Goal: Task Accomplishment & Management: Manage account settings

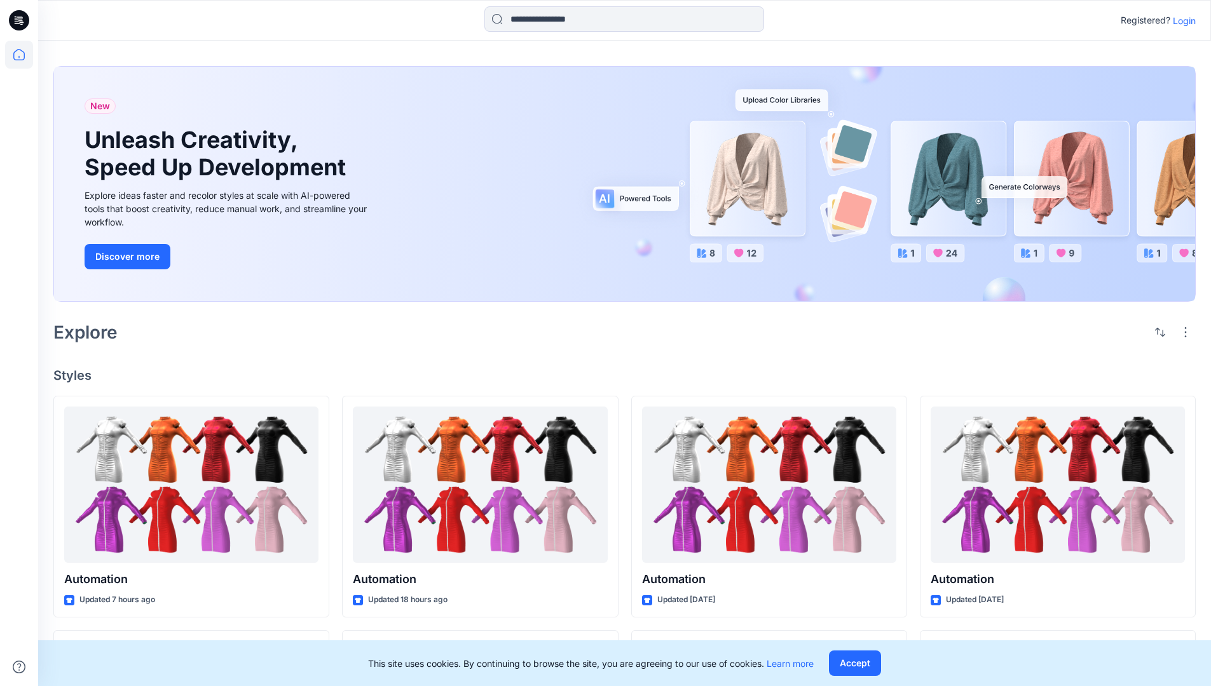
click at [1181, 20] on p "Login" at bounding box center [1184, 20] width 23 height 13
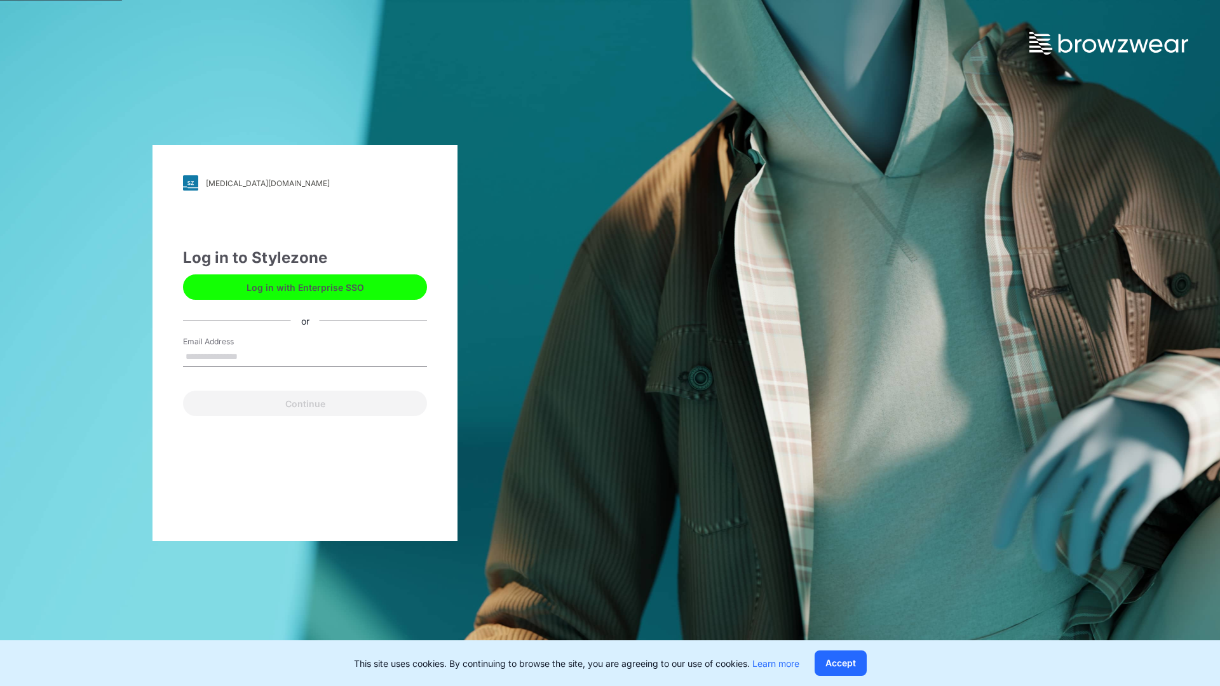
click at [251, 356] on input "Email Address" at bounding box center [305, 357] width 244 height 19
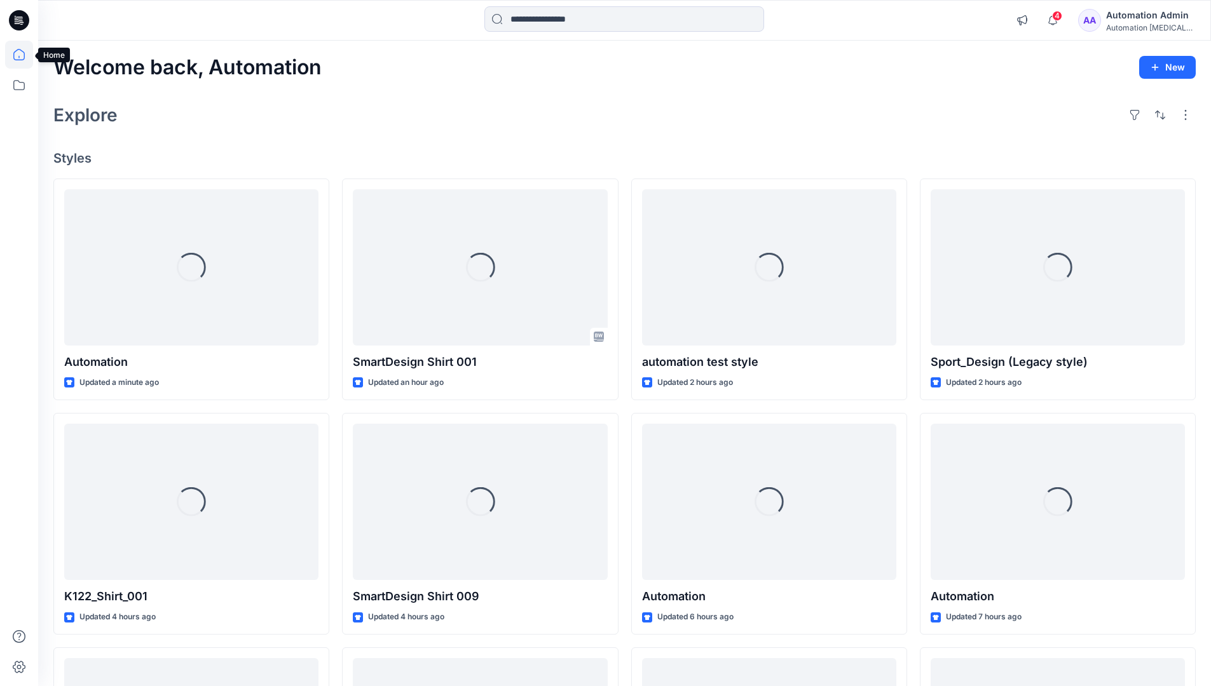
click at [24, 55] on icon at bounding box center [18, 54] width 11 height 11
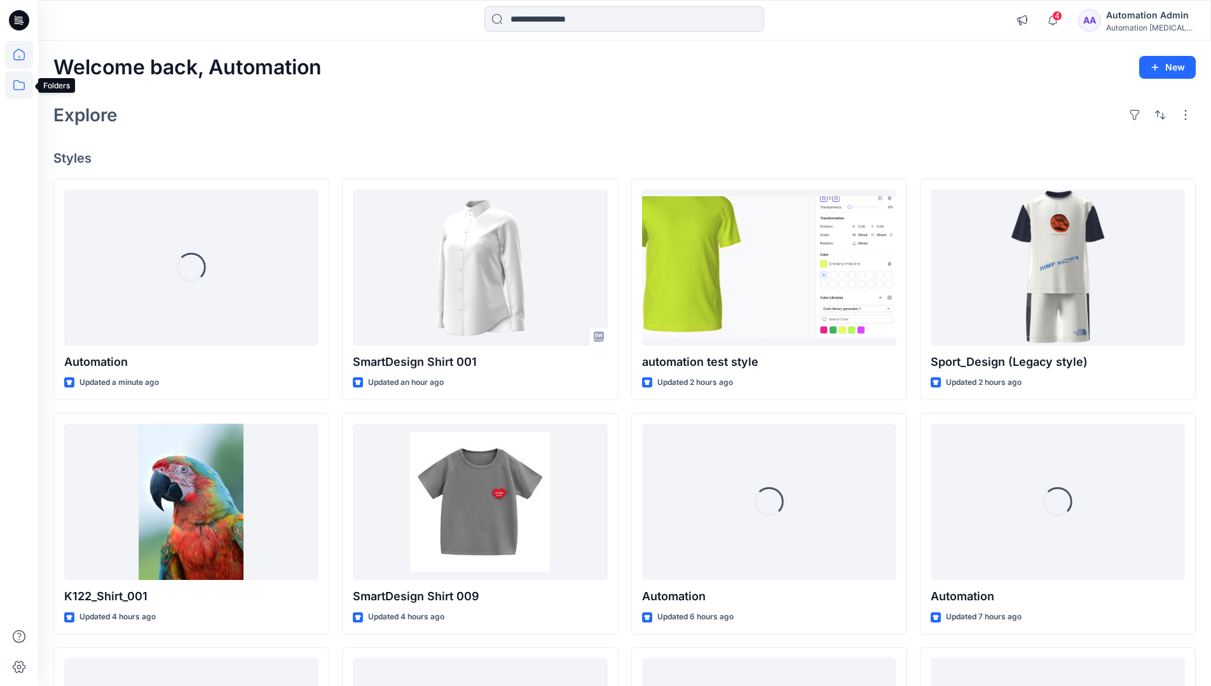
click at [20, 84] on icon at bounding box center [19, 85] width 28 height 28
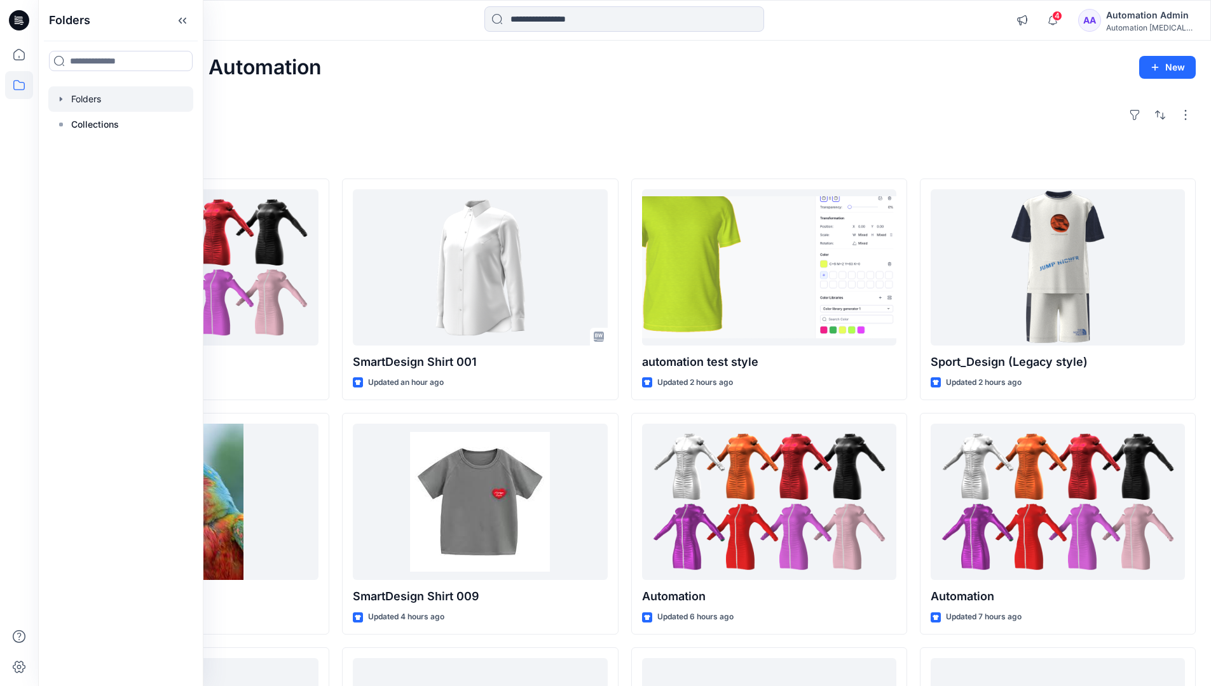
click at [85, 96] on div at bounding box center [120, 98] width 145 height 25
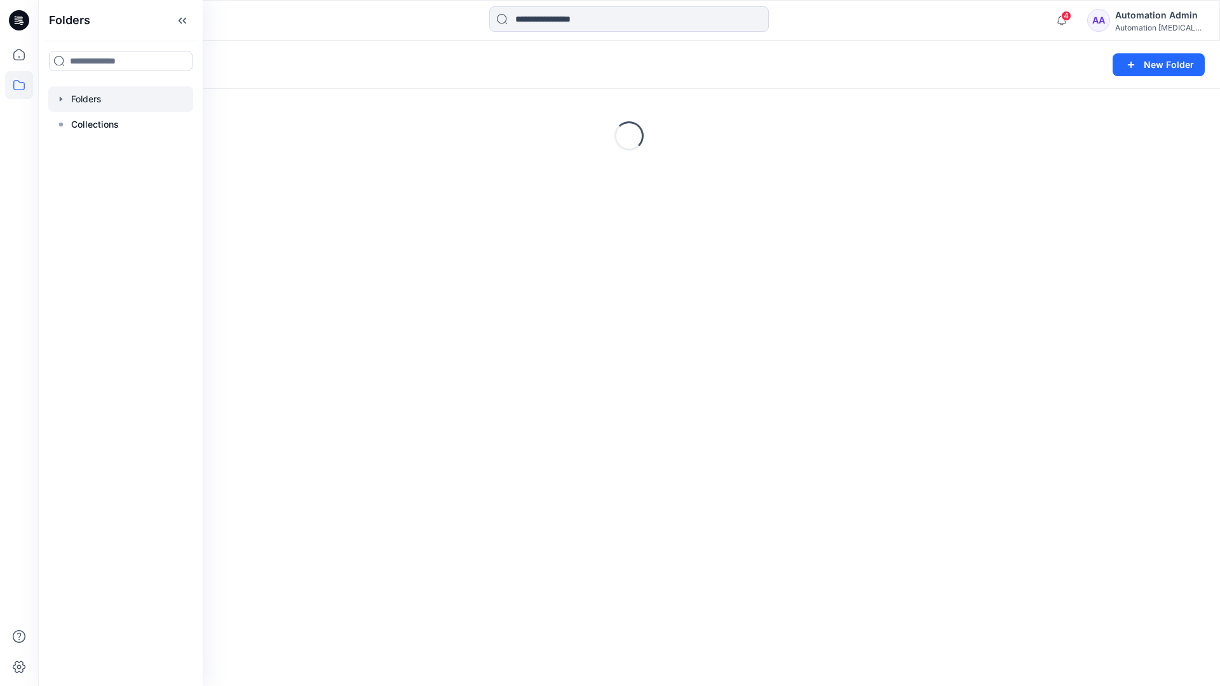
scroll to position [233, 0]
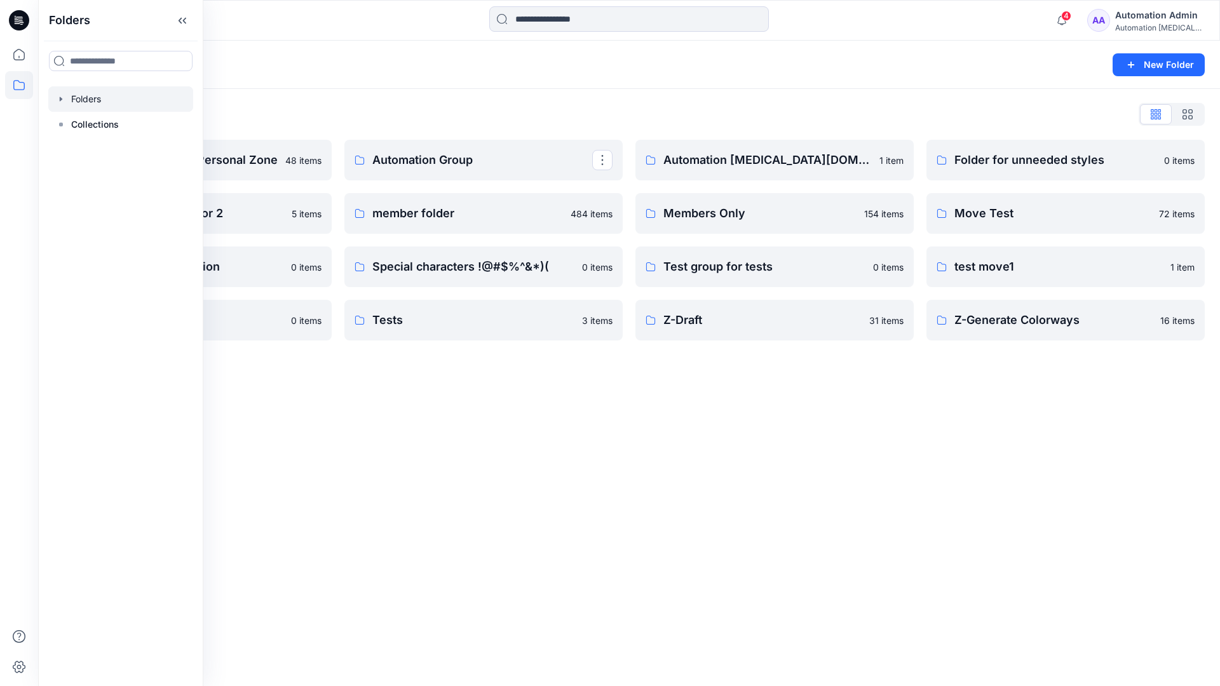
click at [462, 165] on p "Automation Group" at bounding box center [482, 160] width 220 height 18
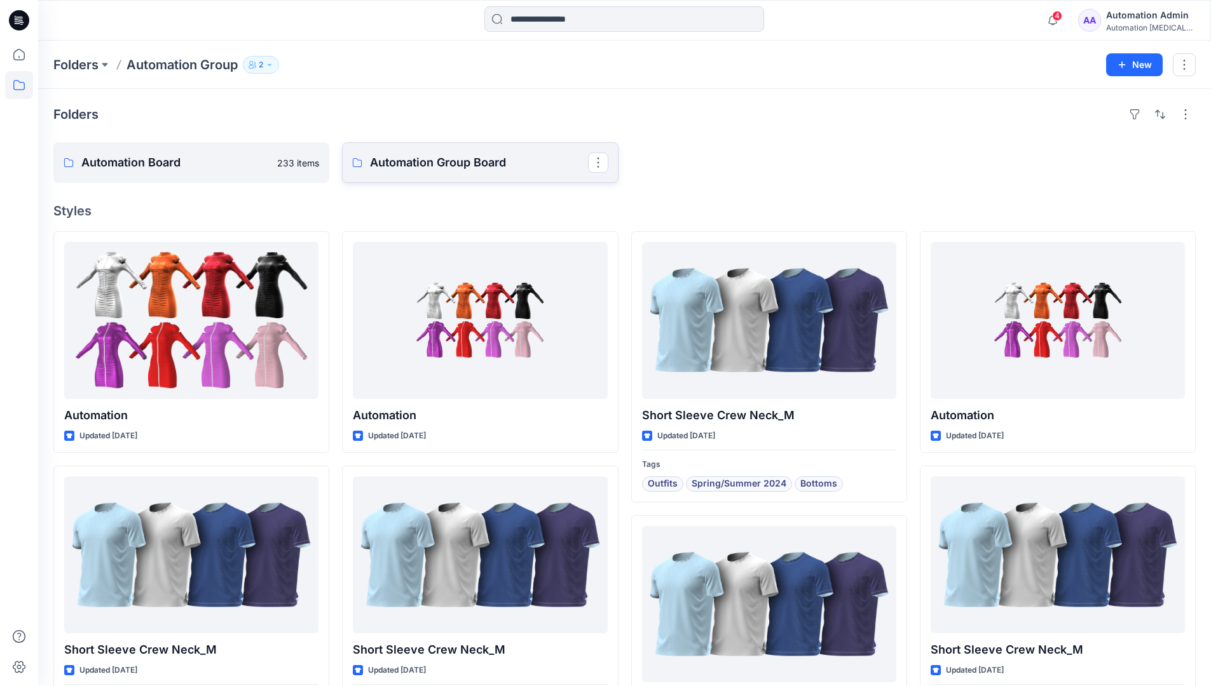
click at [430, 170] on p "Automation Group Board" at bounding box center [478, 163] width 217 height 18
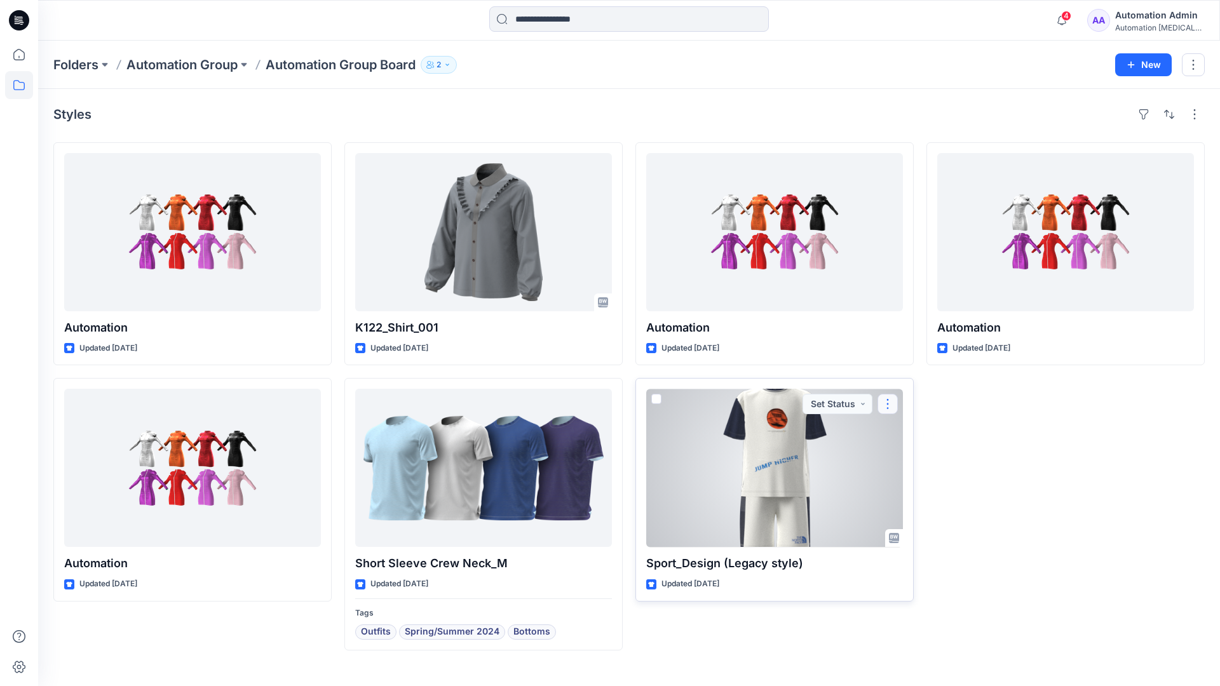
click at [887, 403] on button "button" at bounding box center [888, 404] width 20 height 20
click at [918, 526] on p "Move to" at bounding box center [920, 527] width 34 height 13
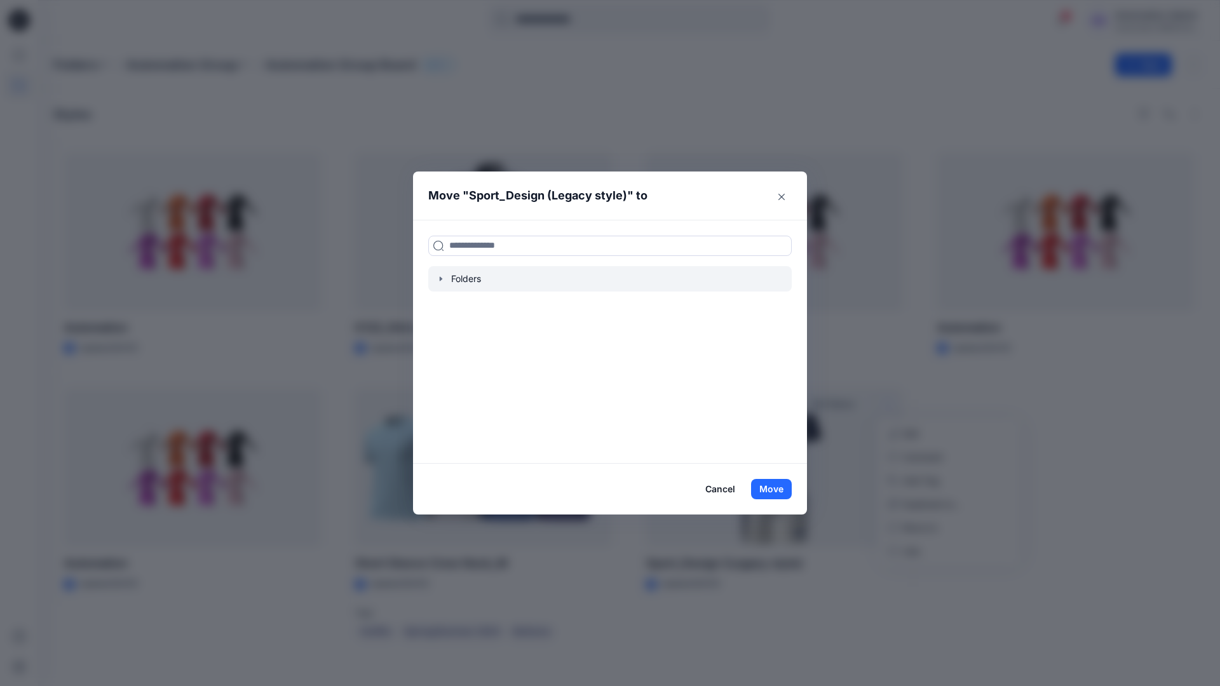
click at [439, 278] on icon "button" at bounding box center [441, 279] width 10 height 10
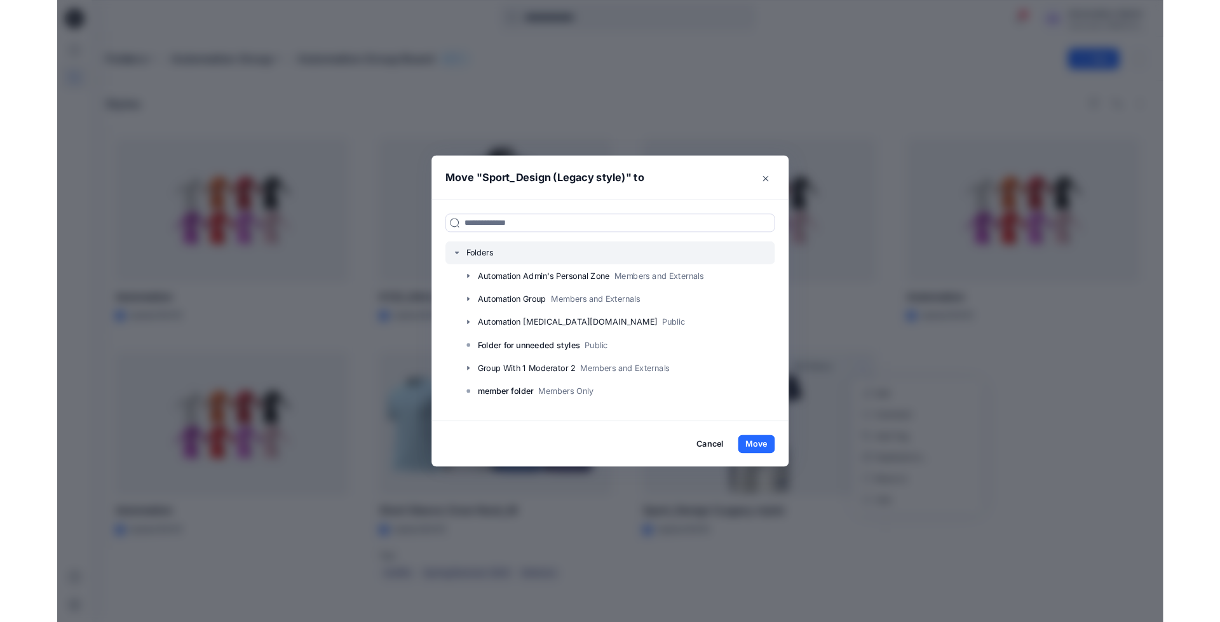
scroll to position [125, 0]
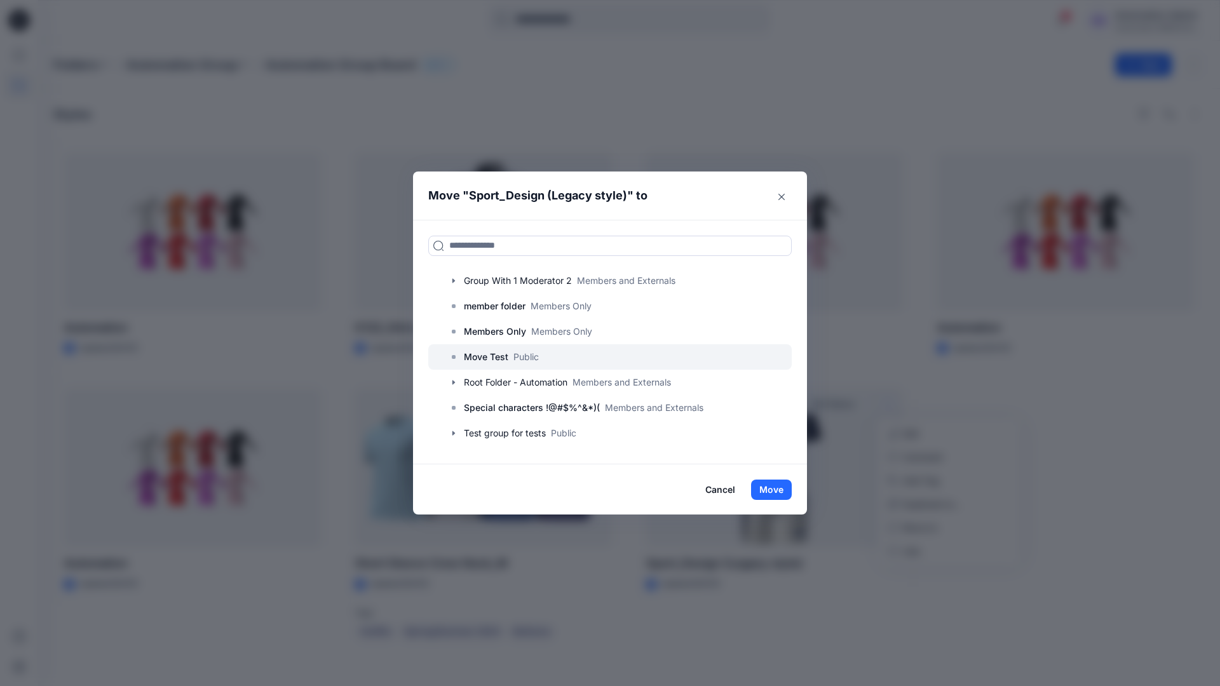
click at [489, 359] on p "Move Test" at bounding box center [486, 357] width 44 height 15
click at [774, 489] on button "Move" at bounding box center [771, 490] width 41 height 20
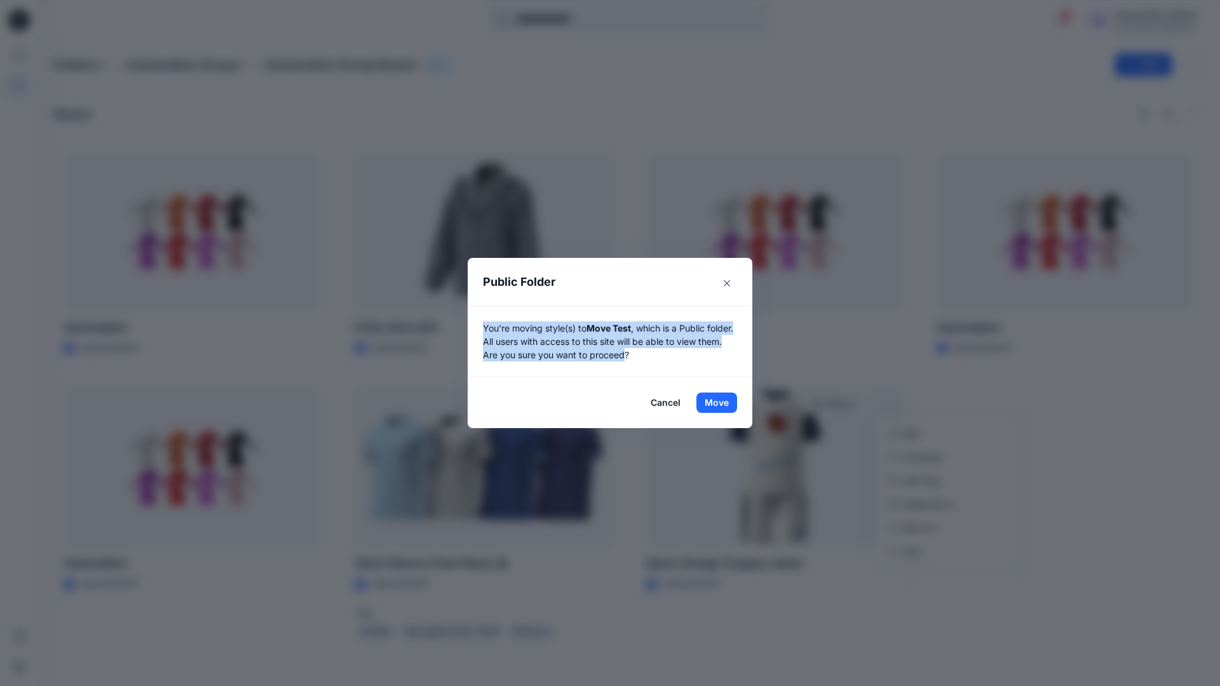
drag, startPoint x: 774, startPoint y: 489, endPoint x: 653, endPoint y: 355, distance: 180.4
click at [653, 355] on p "You're moving style(s) to Move Test , which is a Public folder. All users with …" at bounding box center [610, 342] width 254 height 40
click at [717, 403] on button "Move" at bounding box center [717, 403] width 41 height 20
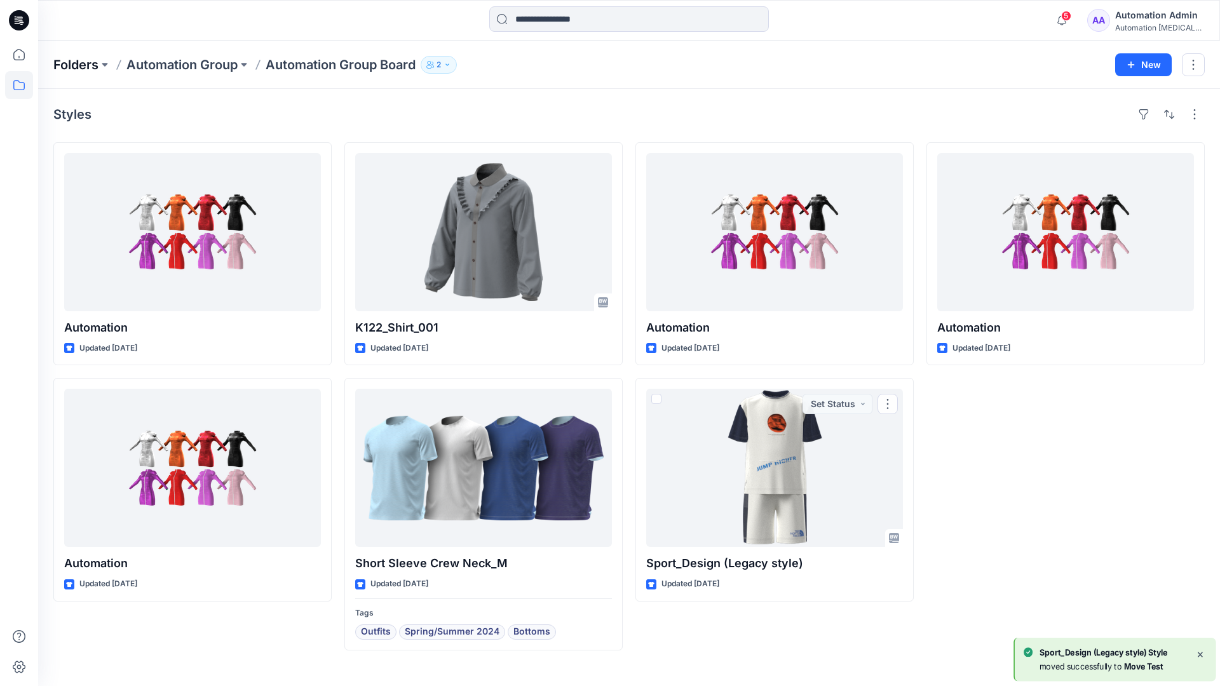
click at [74, 61] on p "Folders" at bounding box center [75, 65] width 45 height 18
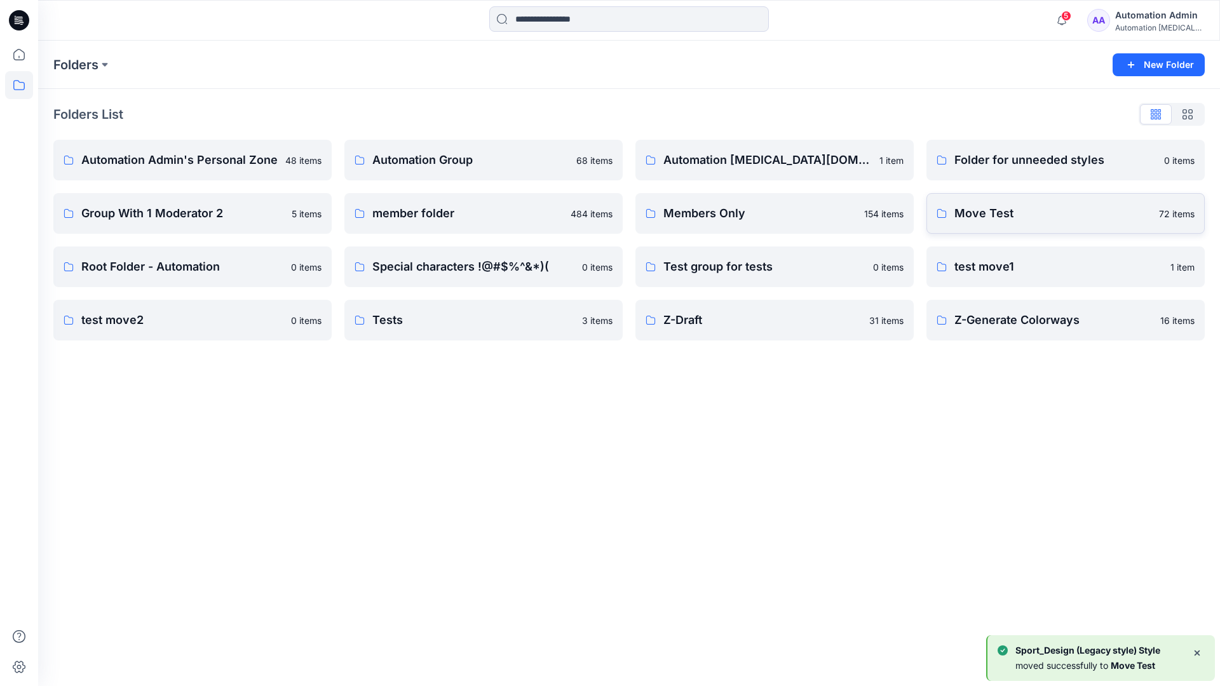
click at [1025, 221] on p "Move Test" at bounding box center [1053, 214] width 197 height 18
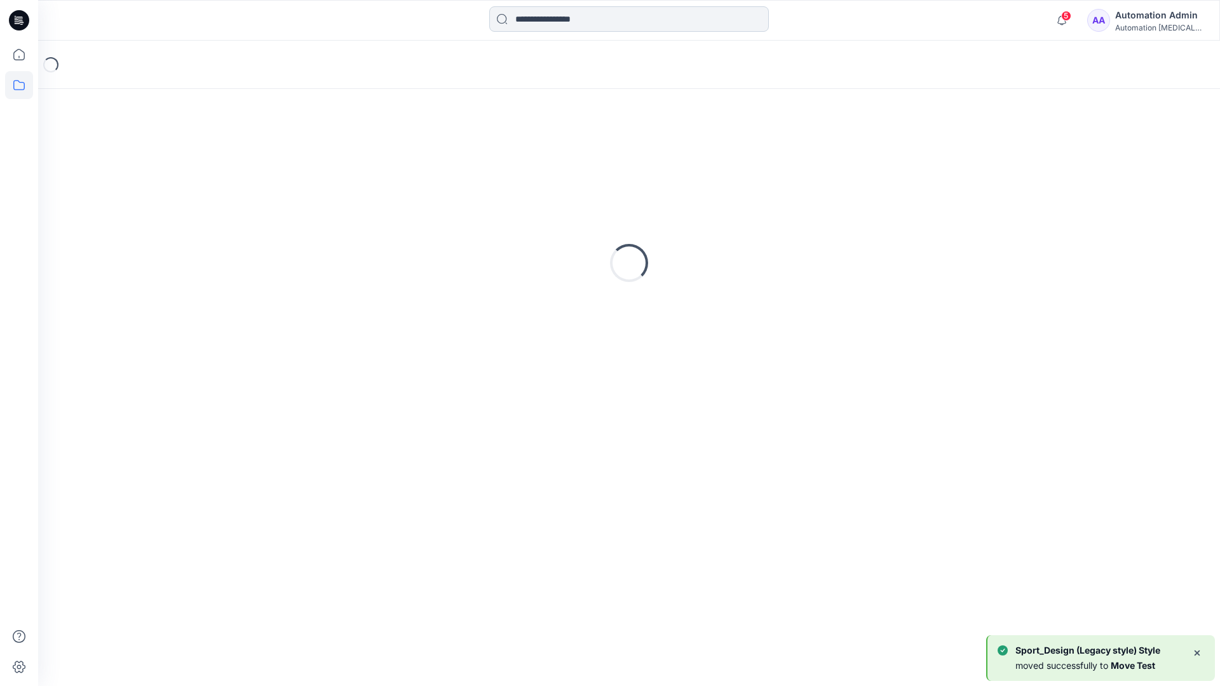
click at [573, 24] on input at bounding box center [629, 18] width 280 height 25
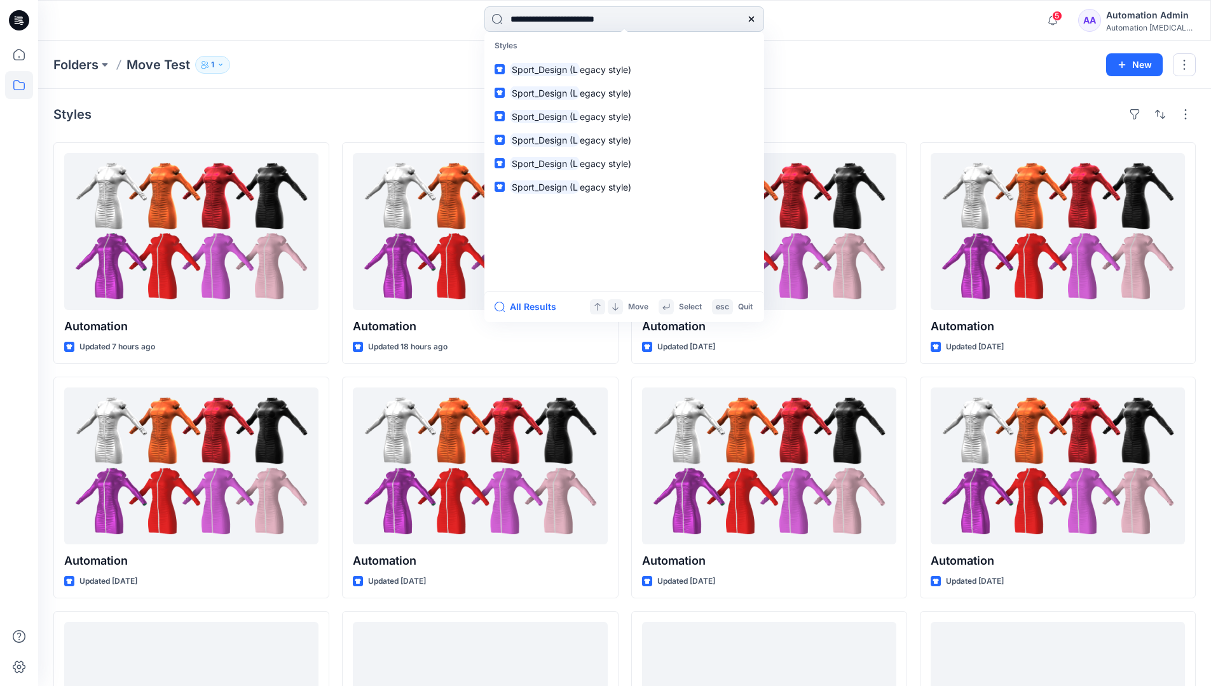
type input "**********"
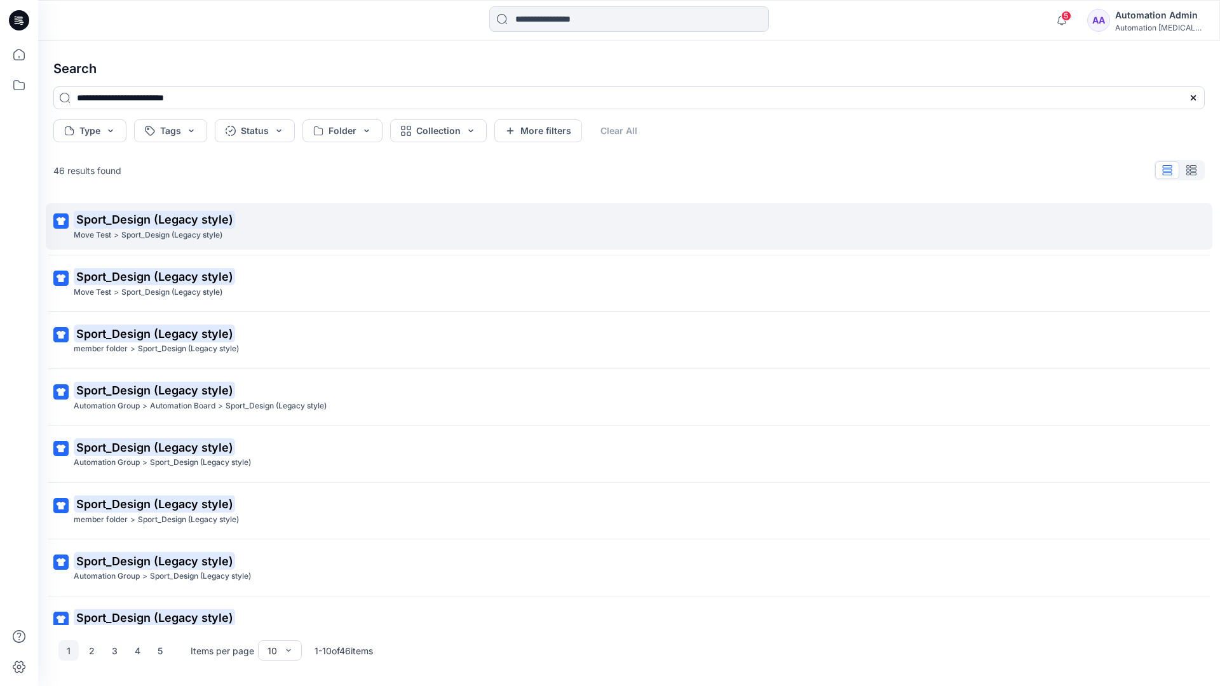
click at [97, 220] on mark "Sport_Design (Legacy style)" at bounding box center [154, 219] width 161 height 18
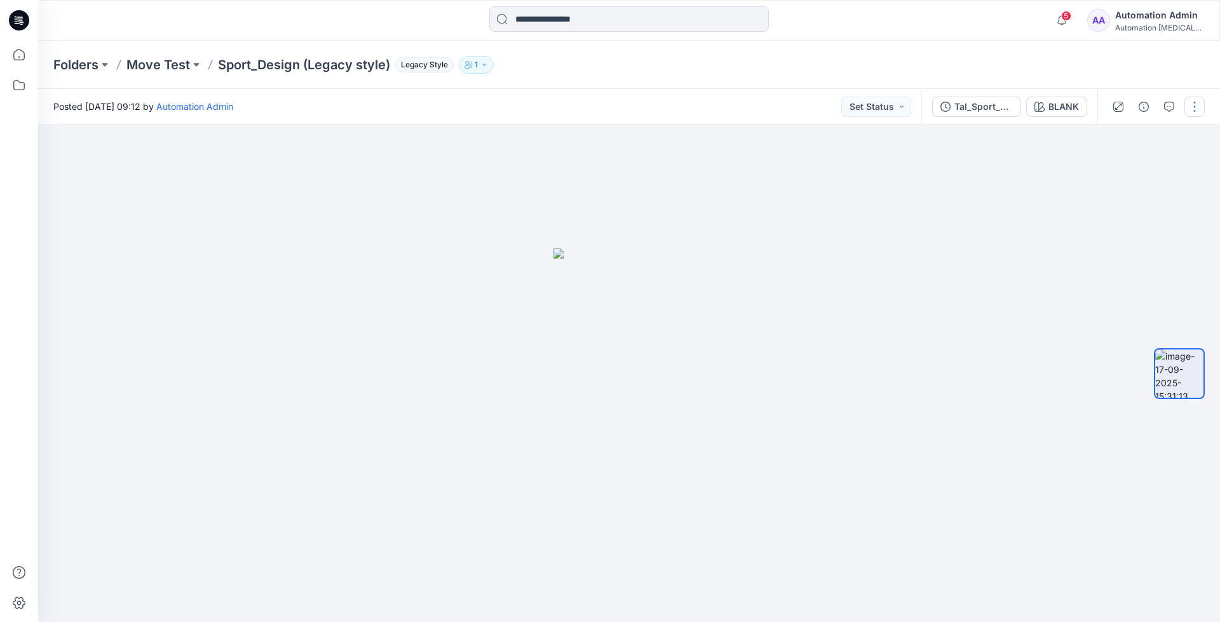
click at [1197, 109] on button "button" at bounding box center [1195, 107] width 20 height 20
click at [1137, 226] on p "Move to..." at bounding box center [1127, 230] width 42 height 13
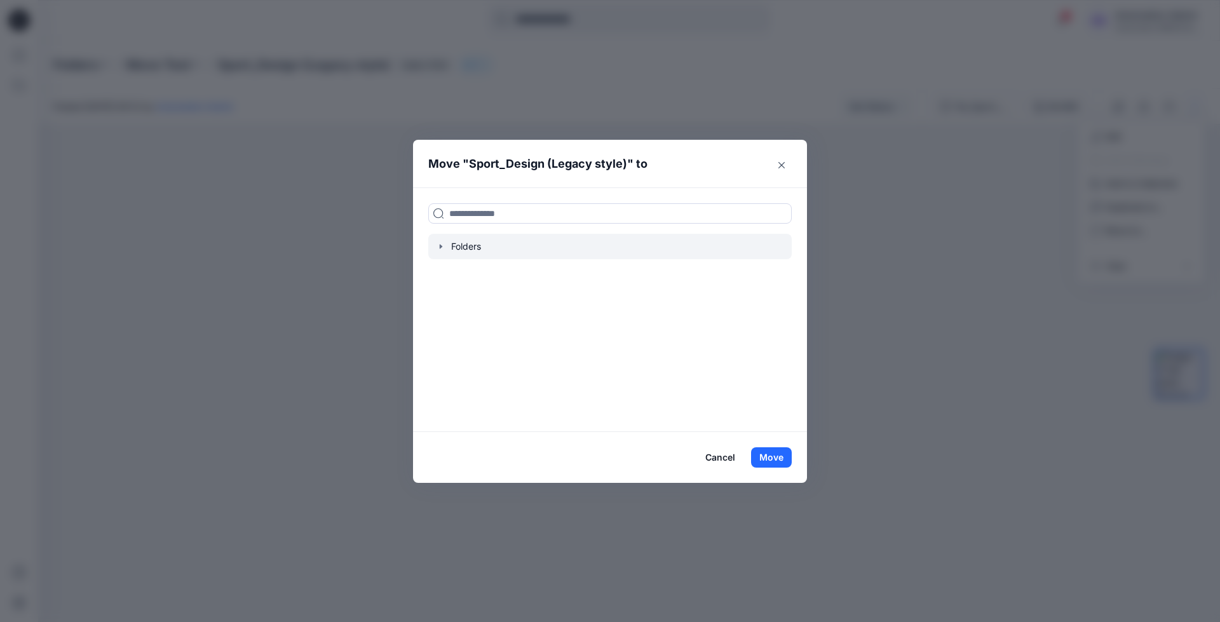
click at [440, 247] on icon "button" at bounding box center [441, 247] width 3 height 4
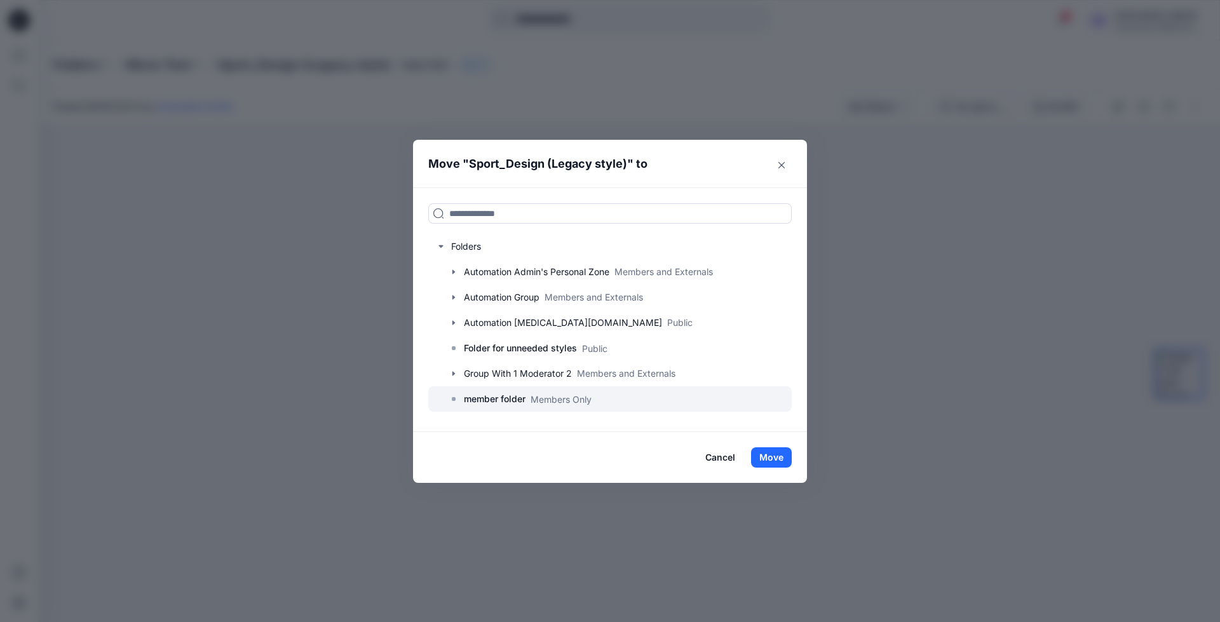
click at [499, 402] on p "member folder" at bounding box center [495, 398] width 62 height 15
click at [784, 456] on button "Move" at bounding box center [771, 457] width 41 height 20
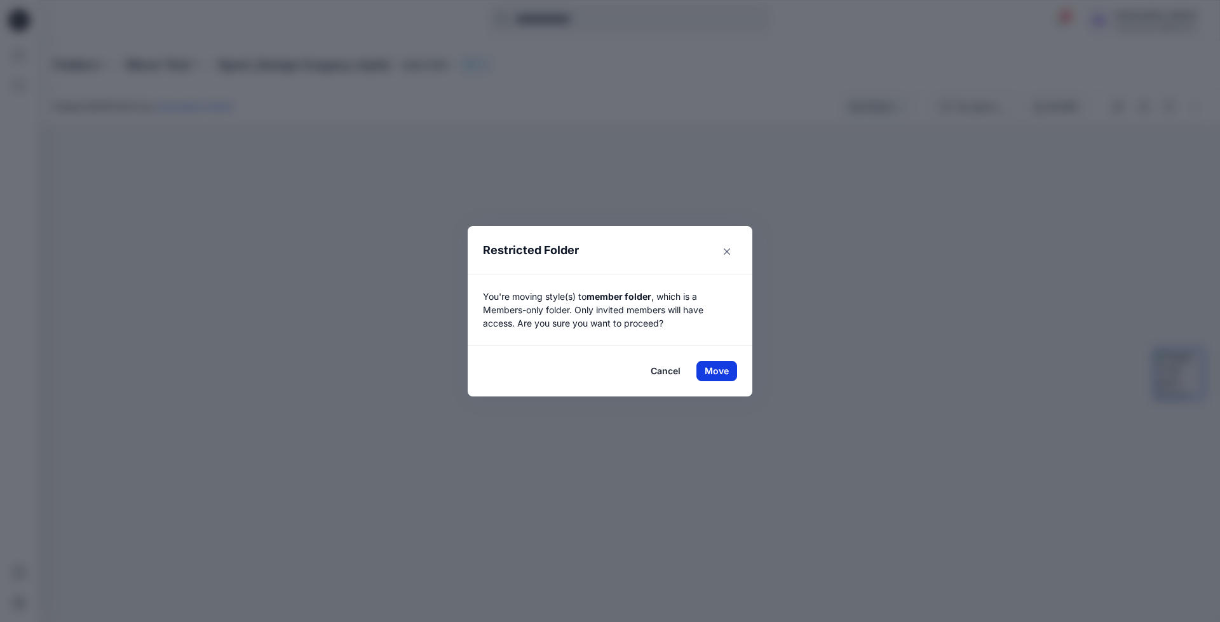
click at [710, 368] on button "Move" at bounding box center [717, 371] width 41 height 20
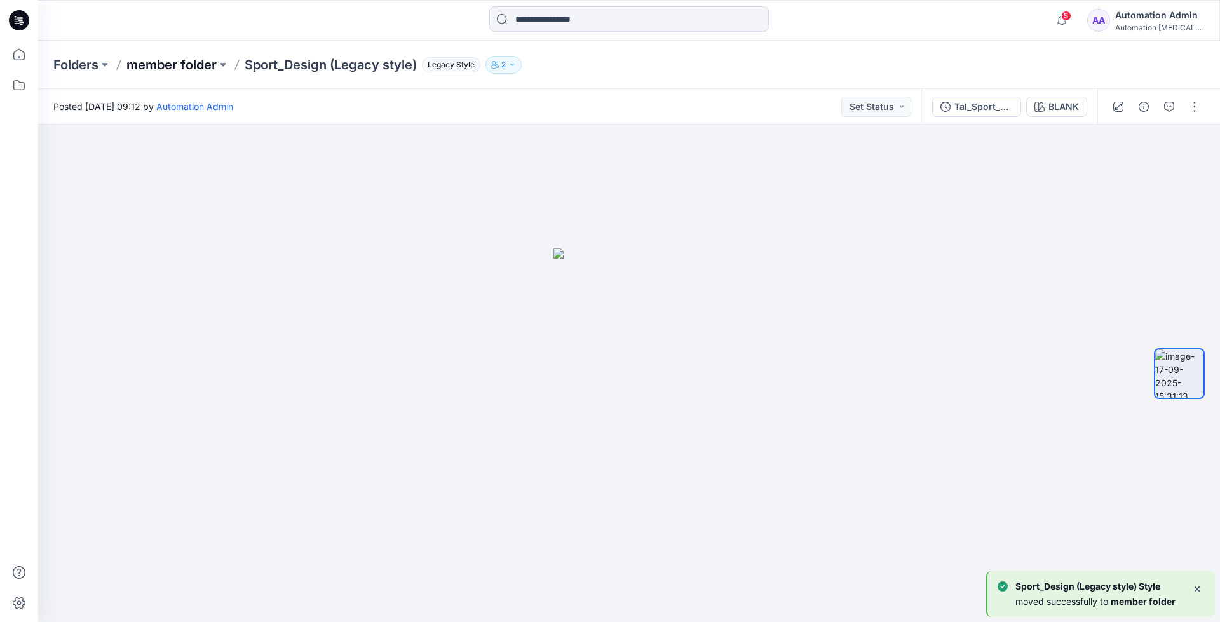
click at [176, 62] on p "member folder" at bounding box center [171, 65] width 90 height 18
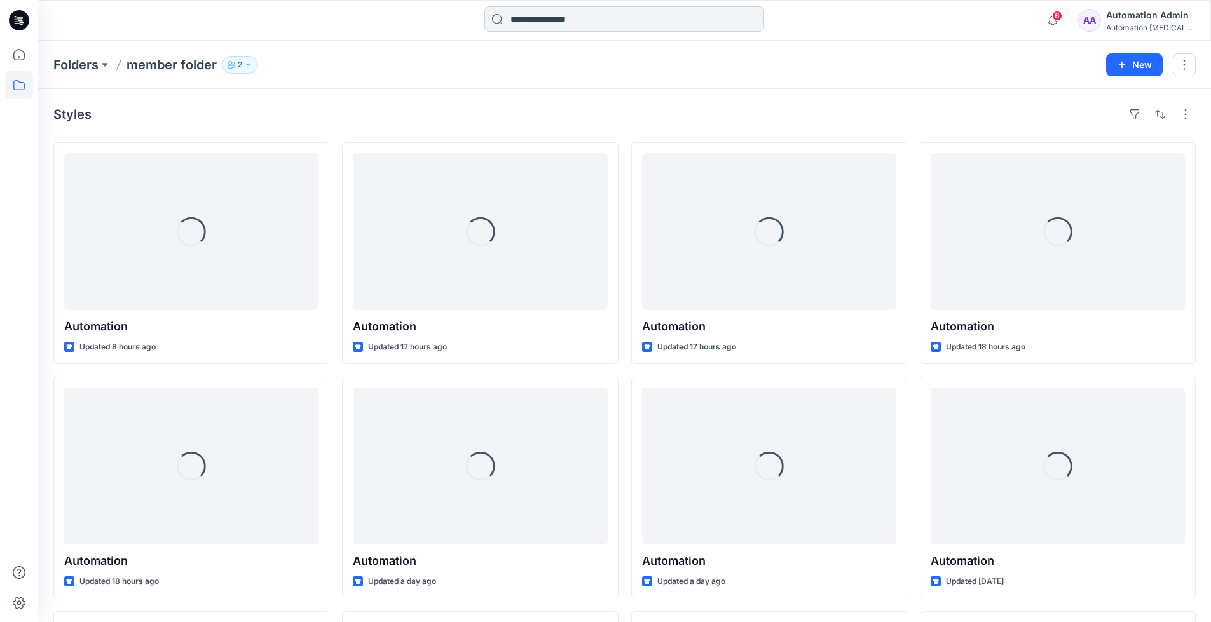
click at [581, 24] on input at bounding box center [624, 18] width 280 height 25
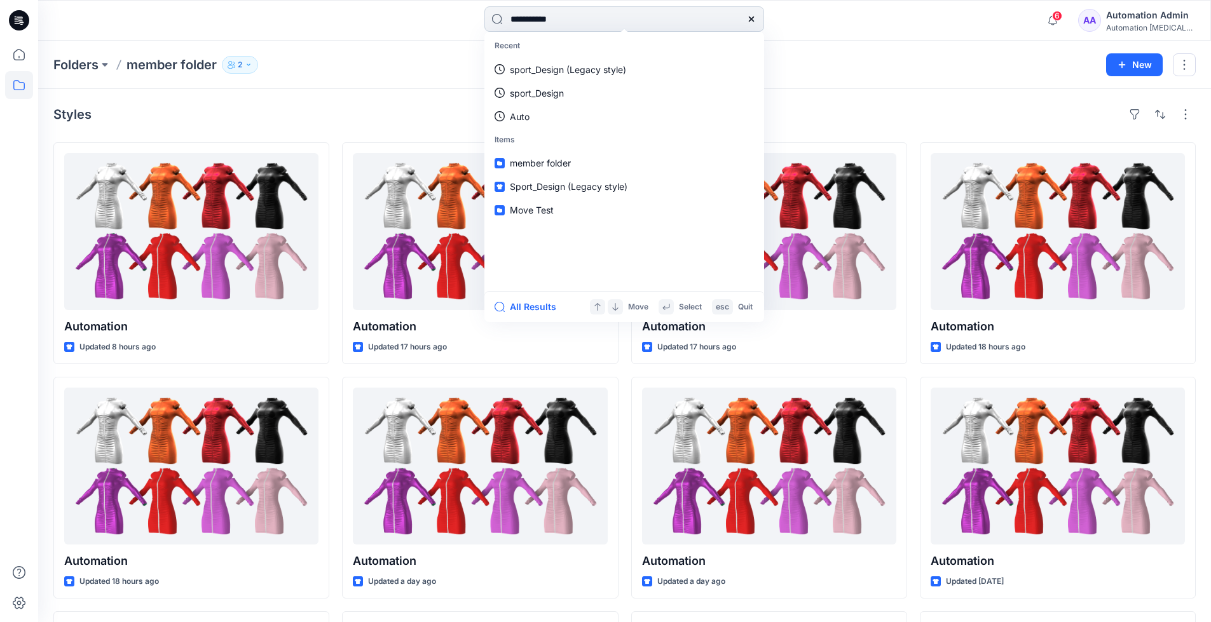
type input "**********"
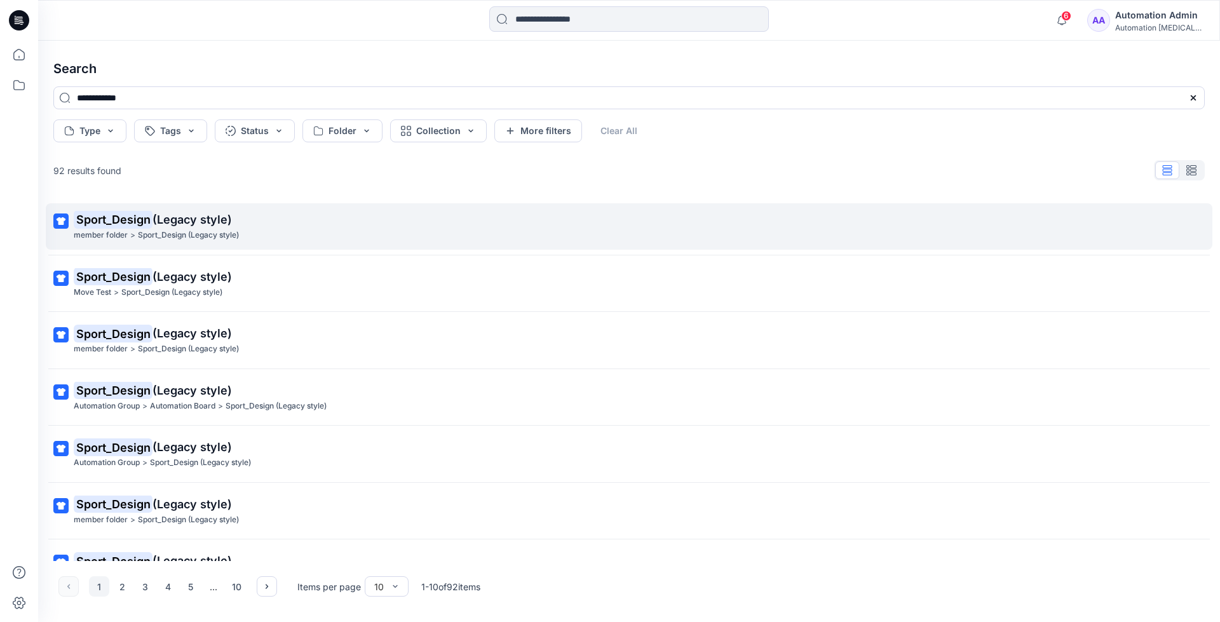
click at [140, 220] on mark "Sport_Design" at bounding box center [113, 219] width 79 height 18
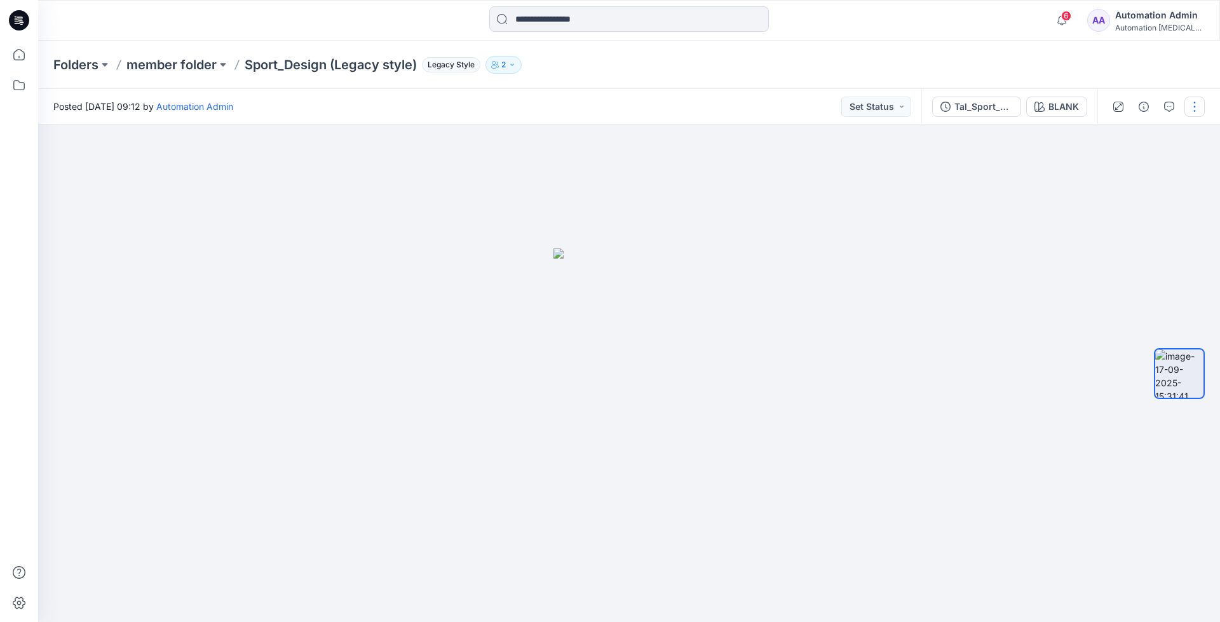
click at [1190, 102] on button "button" at bounding box center [1195, 107] width 20 height 20
click at [1120, 229] on p "Move to..." at bounding box center [1127, 230] width 42 height 13
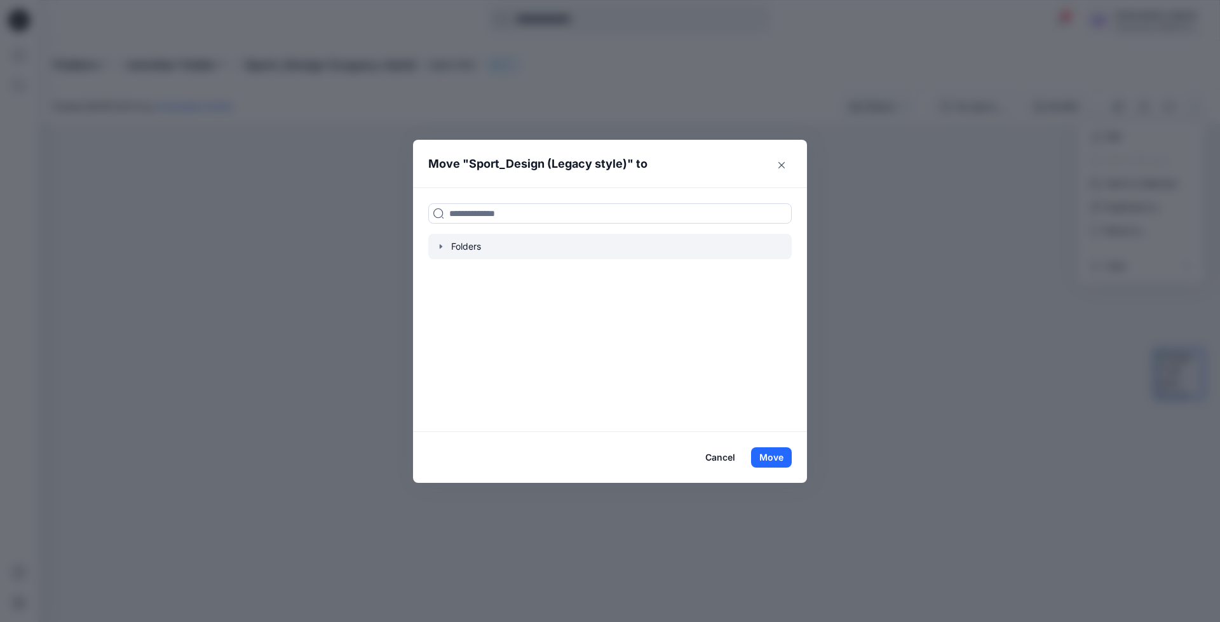
click at [444, 247] on icon "button" at bounding box center [441, 246] width 10 height 10
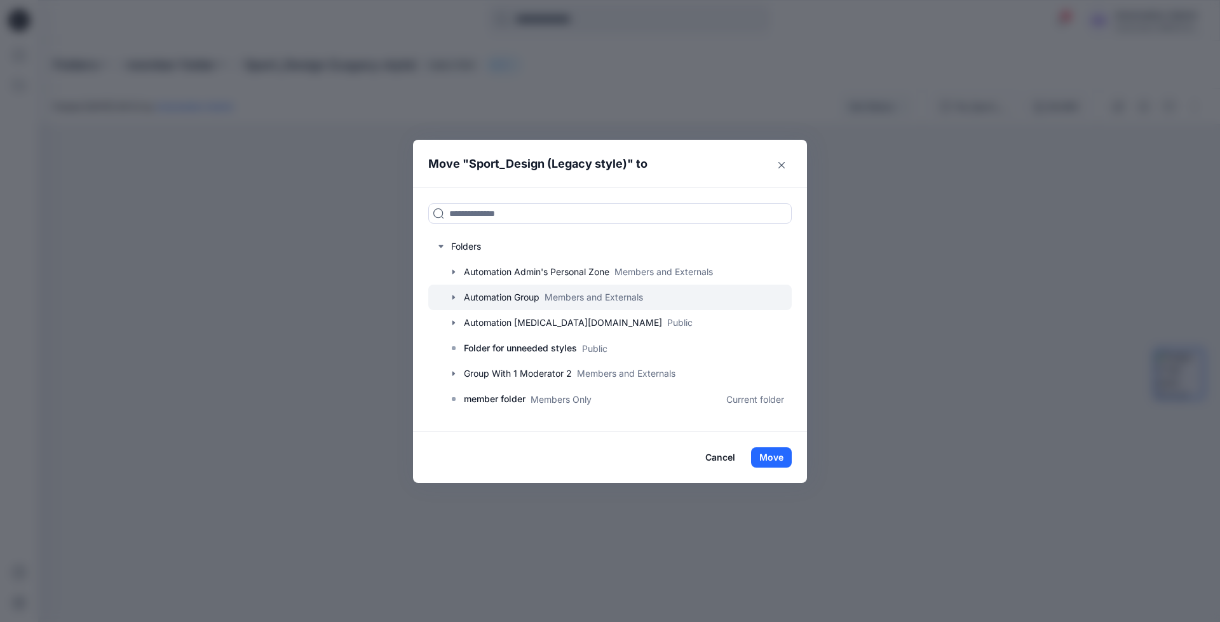
click at [486, 296] on div at bounding box center [610, 297] width 364 height 25
click at [455, 297] on icon "button" at bounding box center [454, 297] width 10 height 10
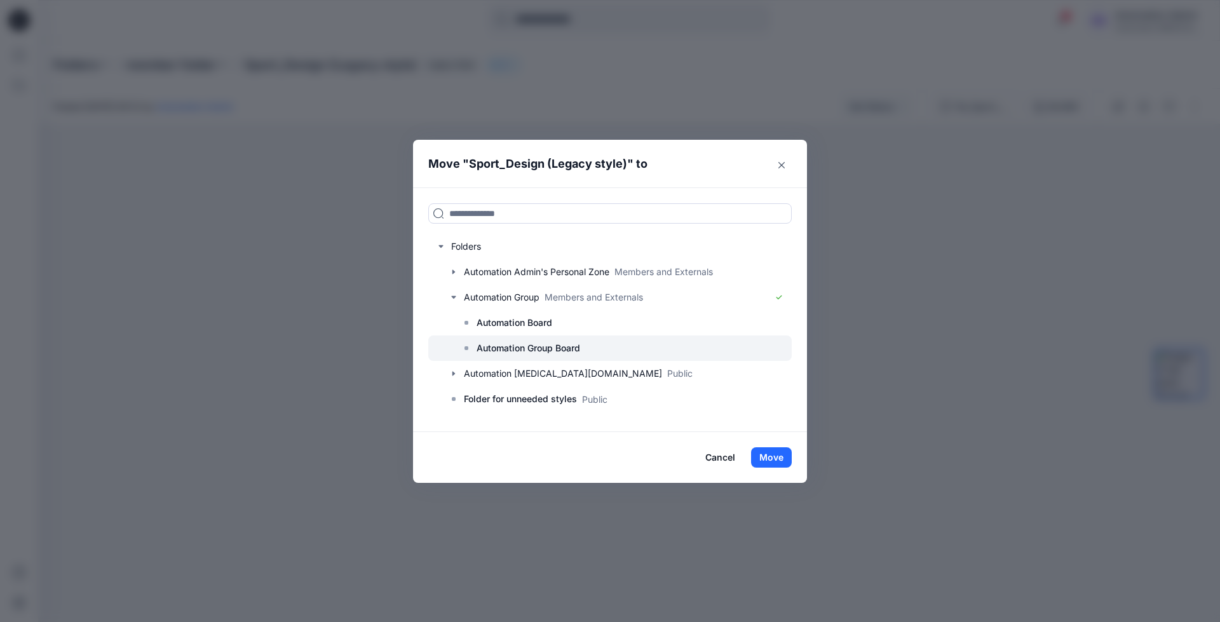
click at [518, 343] on p "Automation Group Board" at bounding box center [529, 348] width 104 height 15
click at [775, 459] on button "Move" at bounding box center [771, 457] width 41 height 20
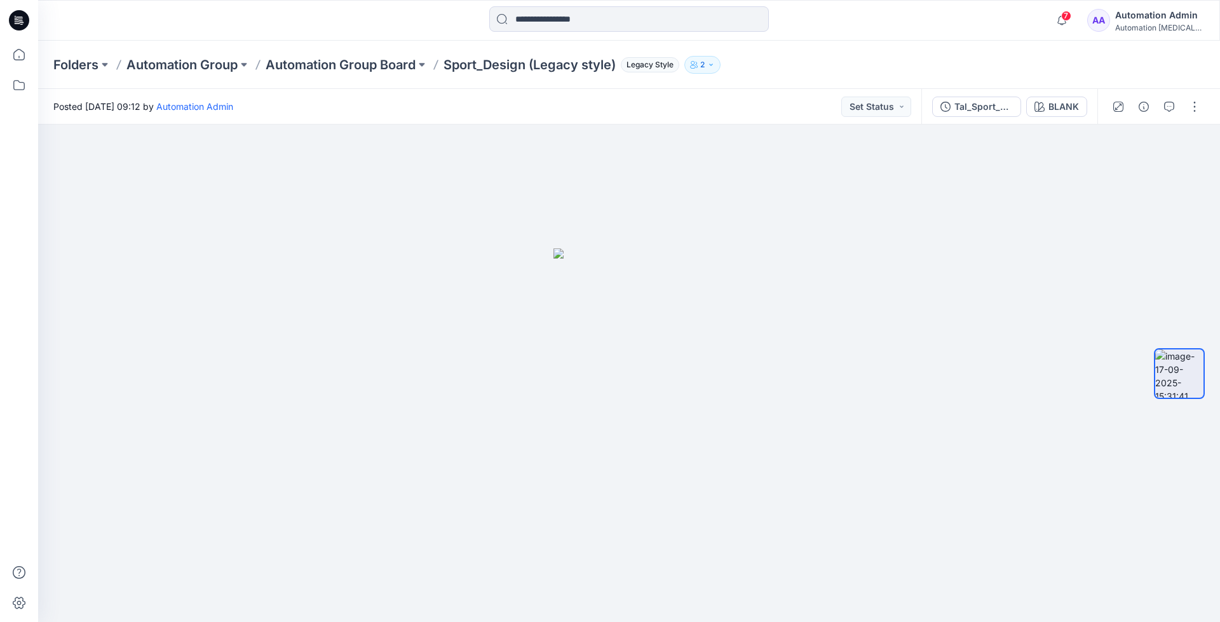
click at [1153, 20] on div "Automation Admin" at bounding box center [1159, 15] width 89 height 15
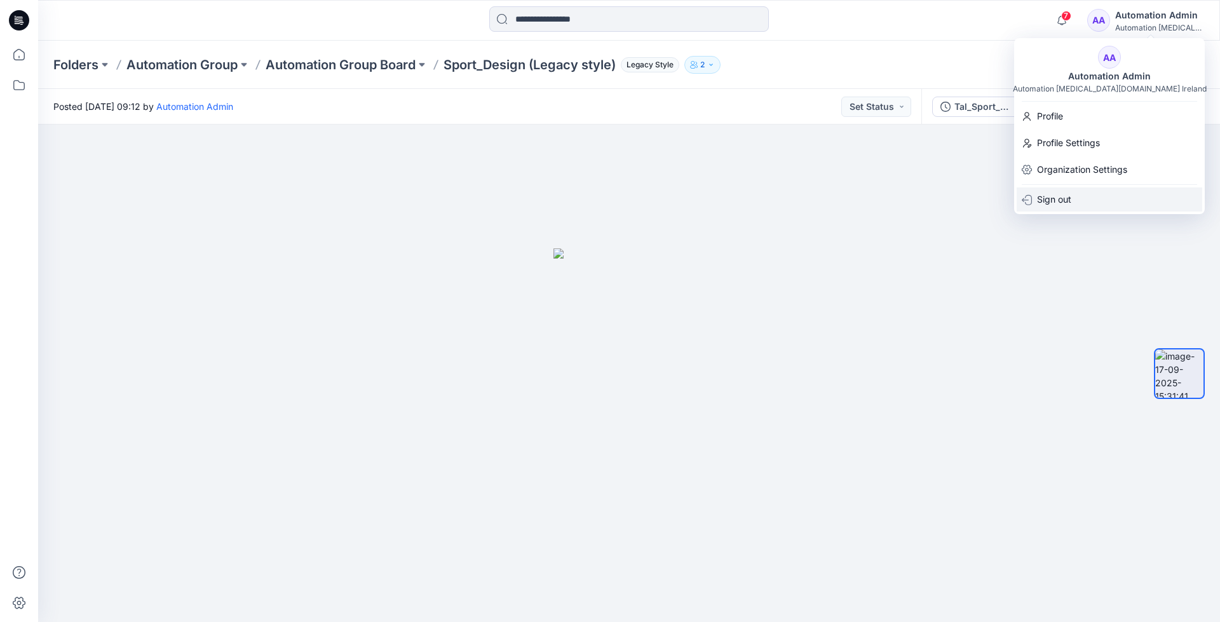
click at [1050, 202] on p "Sign out" at bounding box center [1054, 199] width 34 height 24
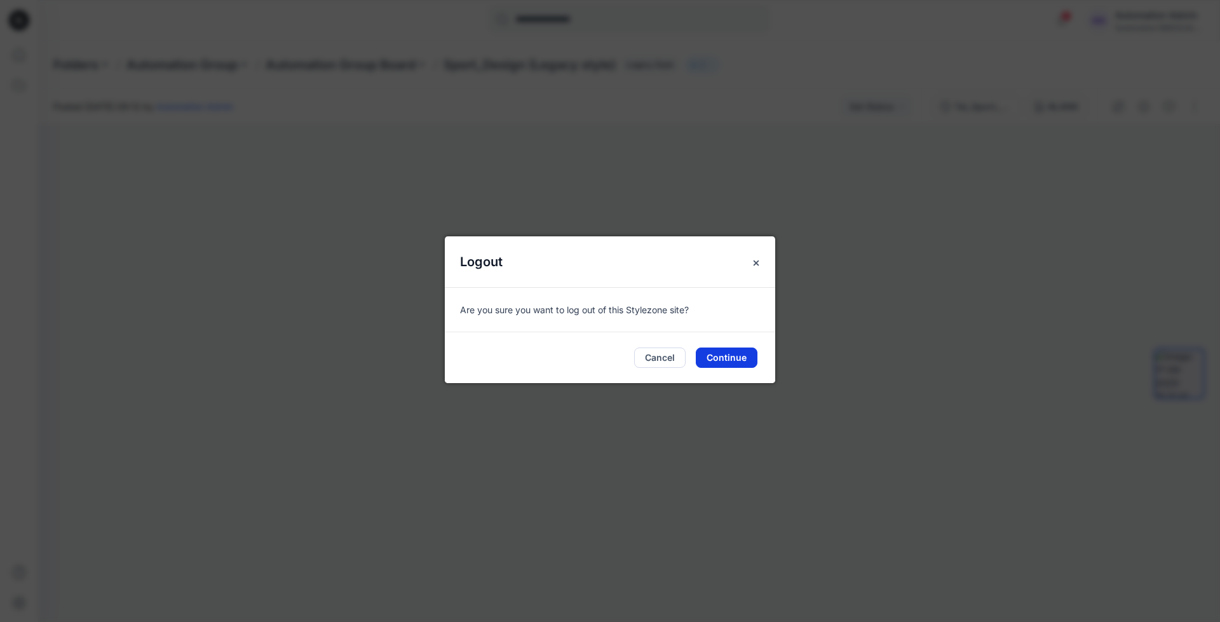
click at [736, 355] on button "Continue" at bounding box center [727, 358] width 62 height 20
